Goal: Navigation & Orientation: Find specific page/section

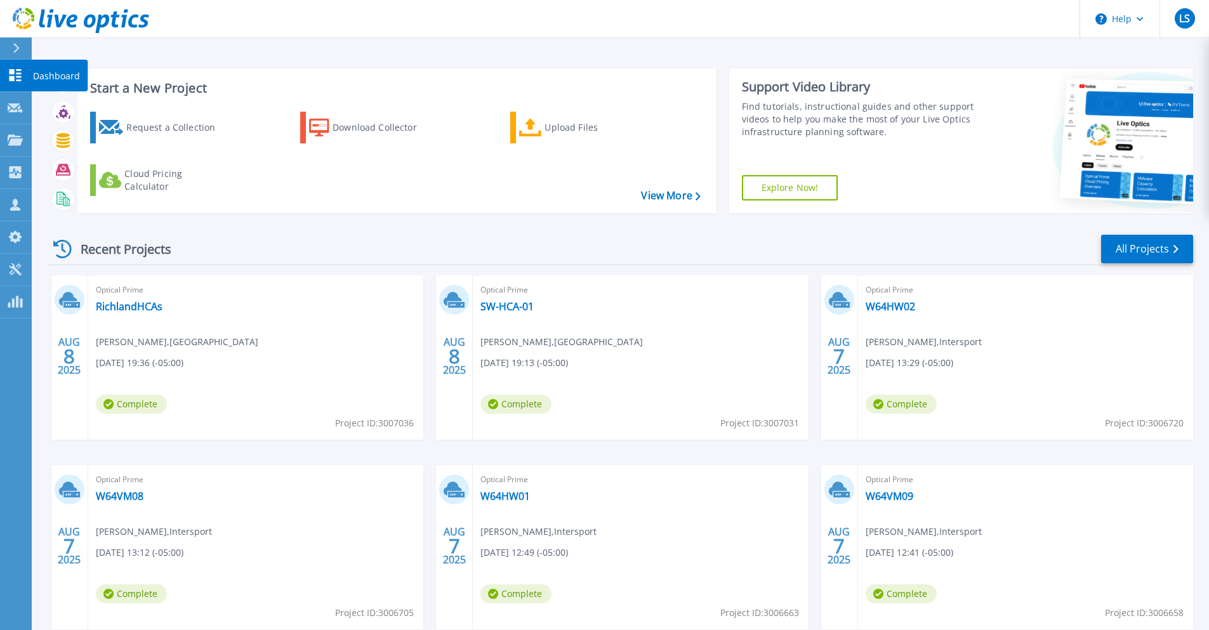
click at [51, 70] on p "Dashboard" at bounding box center [56, 76] width 47 height 33
click at [1140, 252] on link "All Projects" at bounding box center [1147, 249] width 92 height 29
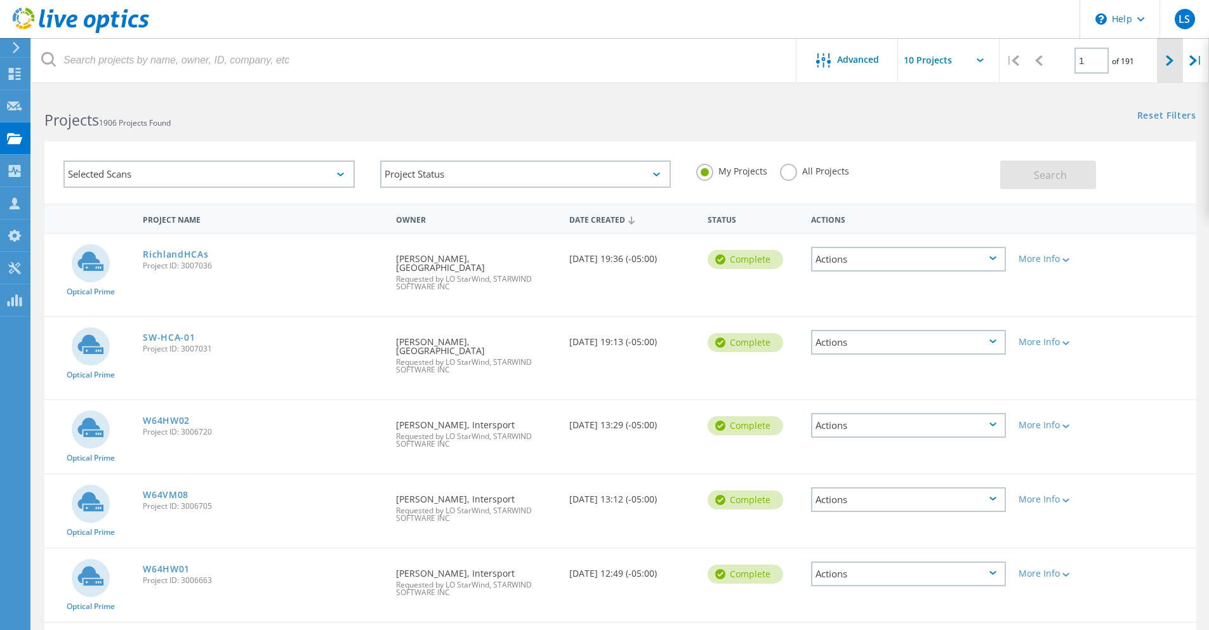
click at [1163, 61] on div at bounding box center [1170, 60] width 26 height 45
type input "2"
